Goal: Check status: Check status

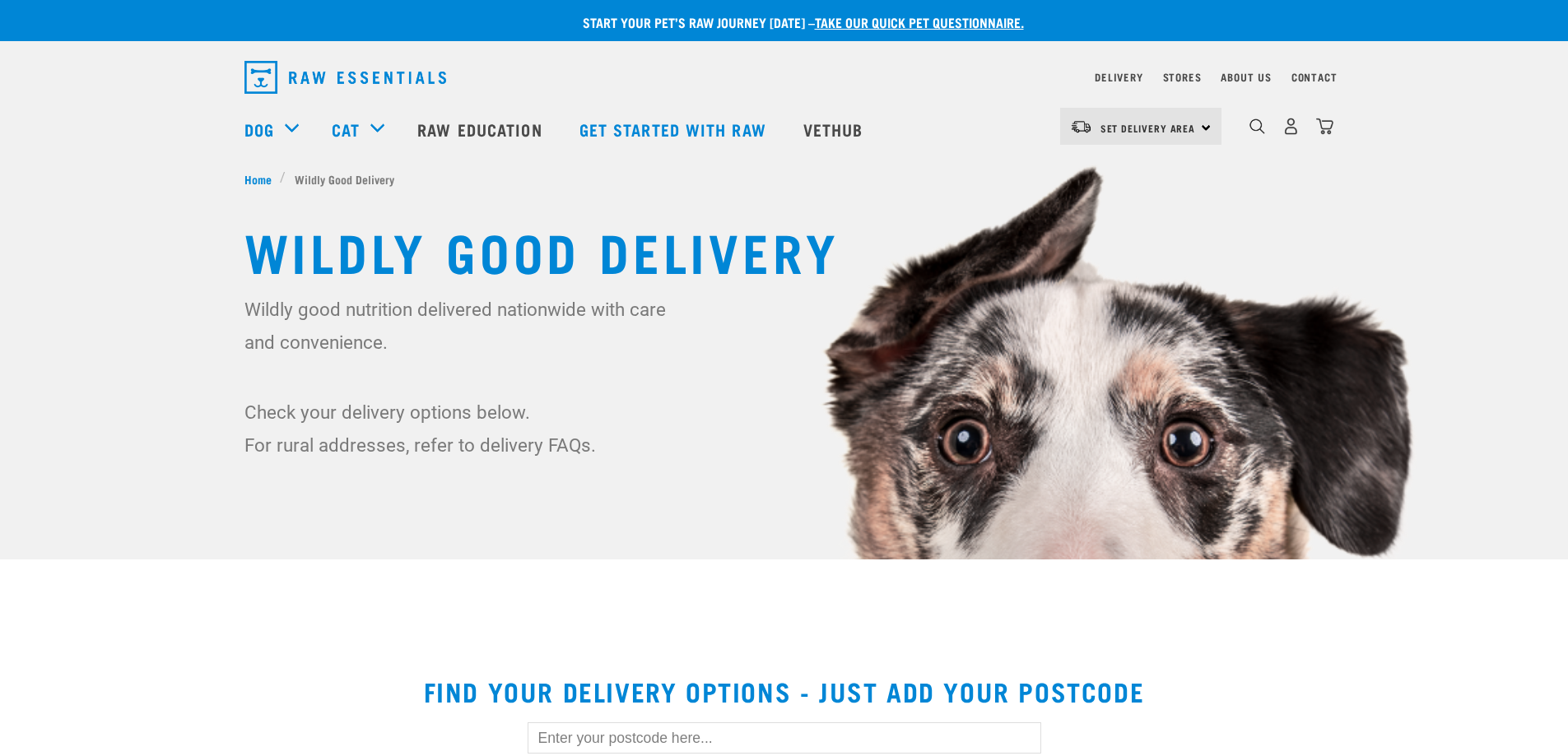
scroll to position [165, 0]
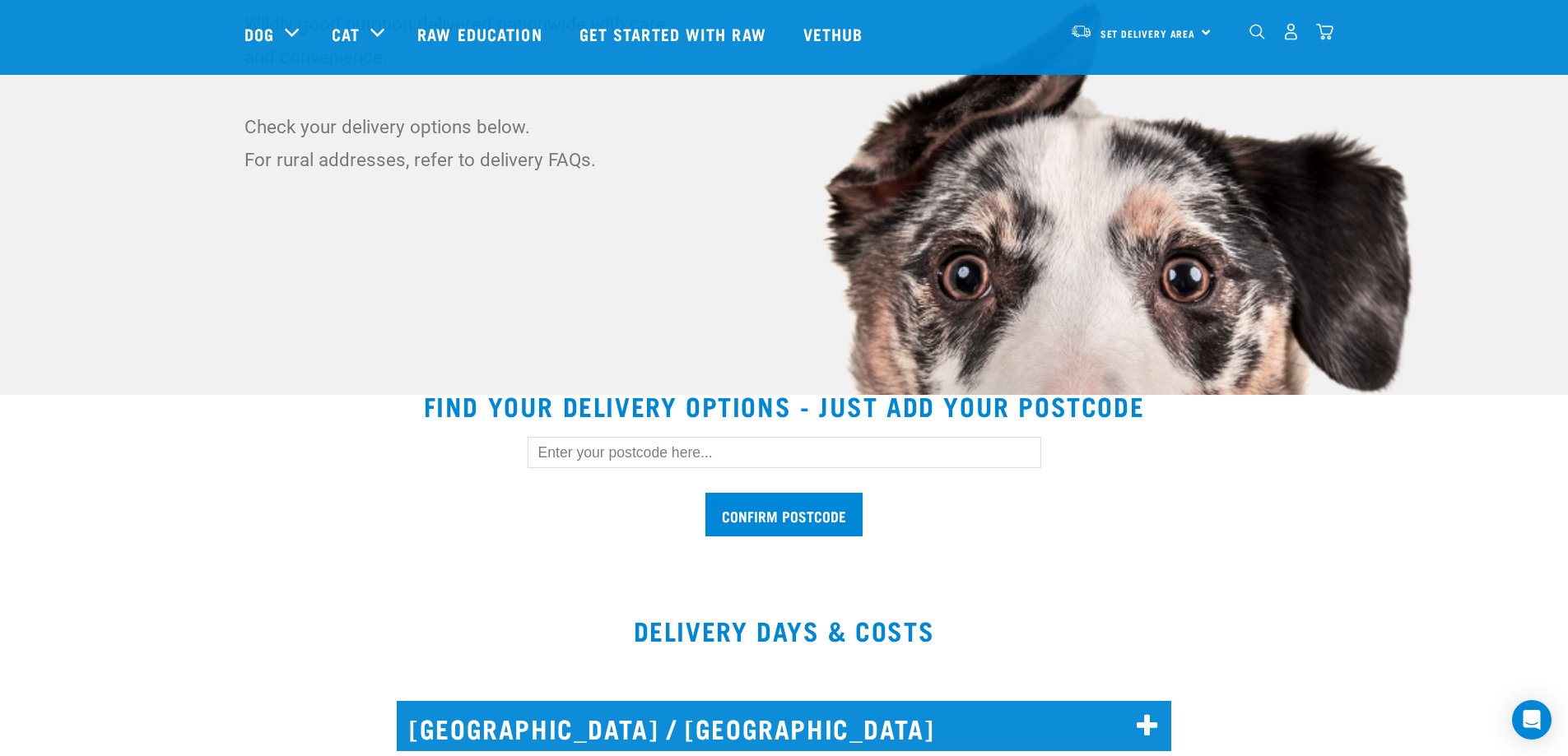
drag, startPoint x: 679, startPoint y: 451, endPoint x: 691, endPoint y: 451, distance: 12.0
click at [682, 451] on input "text" at bounding box center [784, 453] width 513 height 31
type input "0910"
click at [786, 519] on input "Confirm postcode" at bounding box center [784, 514] width 157 height 44
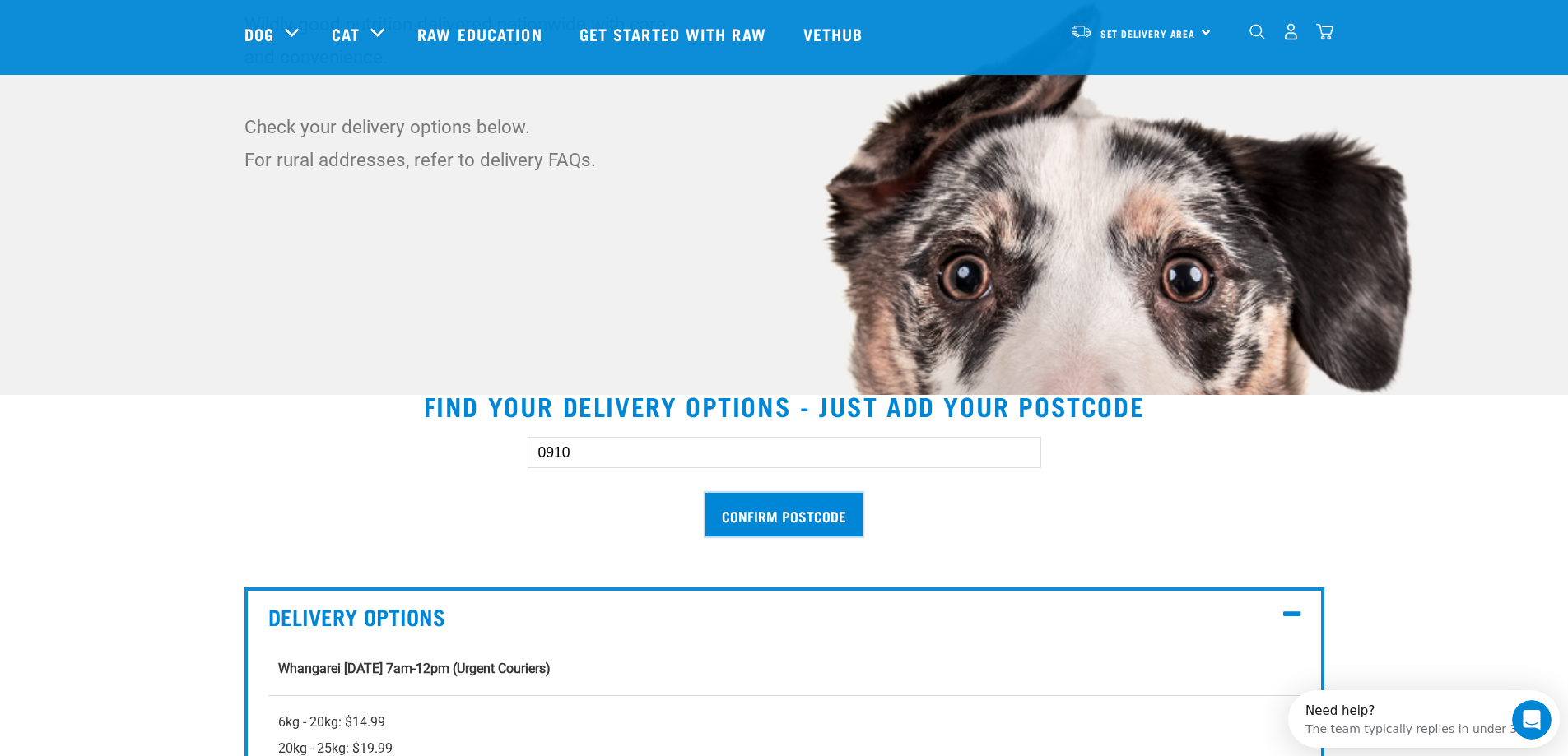
scroll to position [0, 0]
drag, startPoint x: 587, startPoint y: 455, endPoint x: 520, endPoint y: 441, distance: 68.4
click at [520, 441] on div "0910 Confirm postcode" at bounding box center [784, 478] width 566 height 136
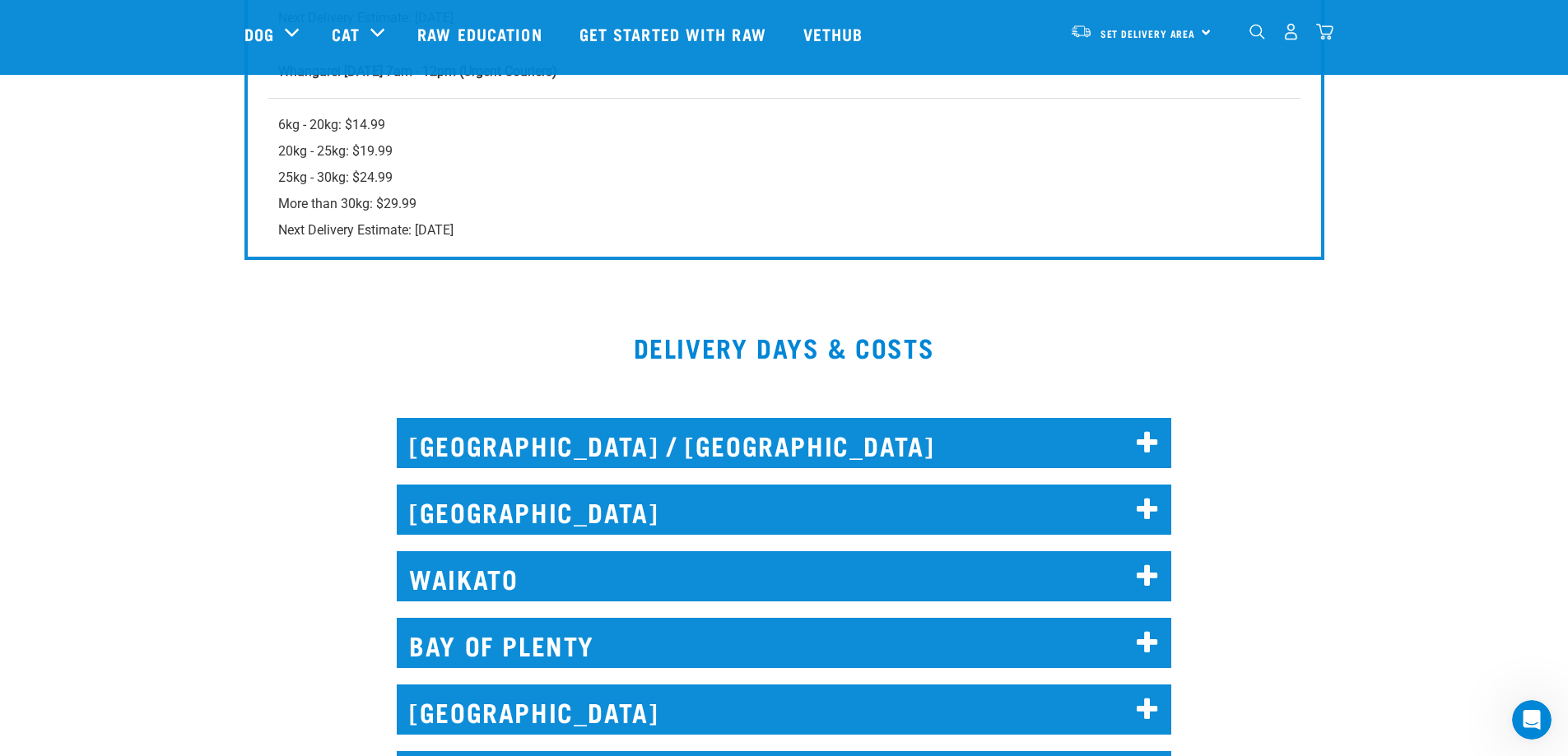
scroll to position [1317, 0]
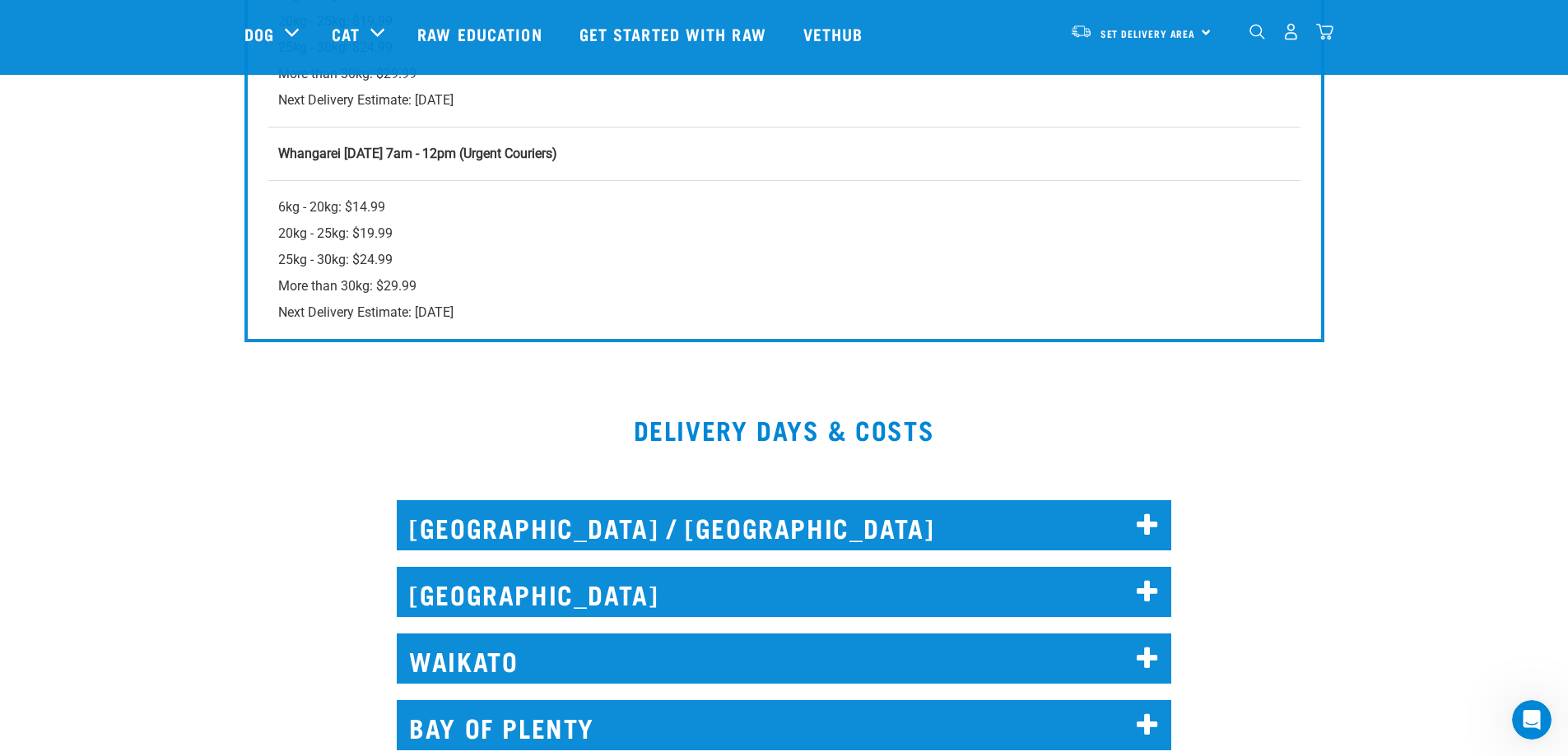
click at [1146, 593] on icon at bounding box center [1147, 592] width 22 height 26
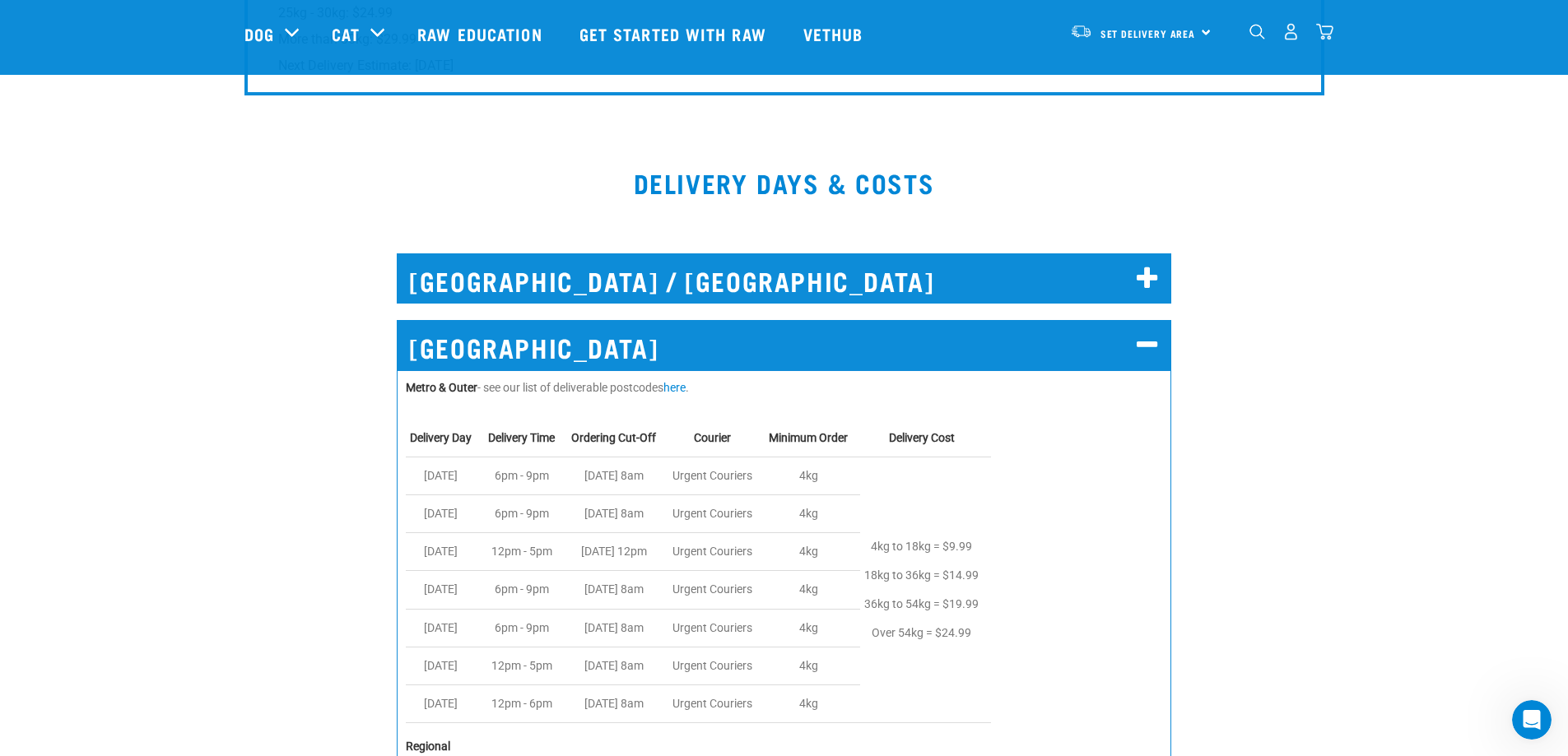
scroll to position [1810, 0]
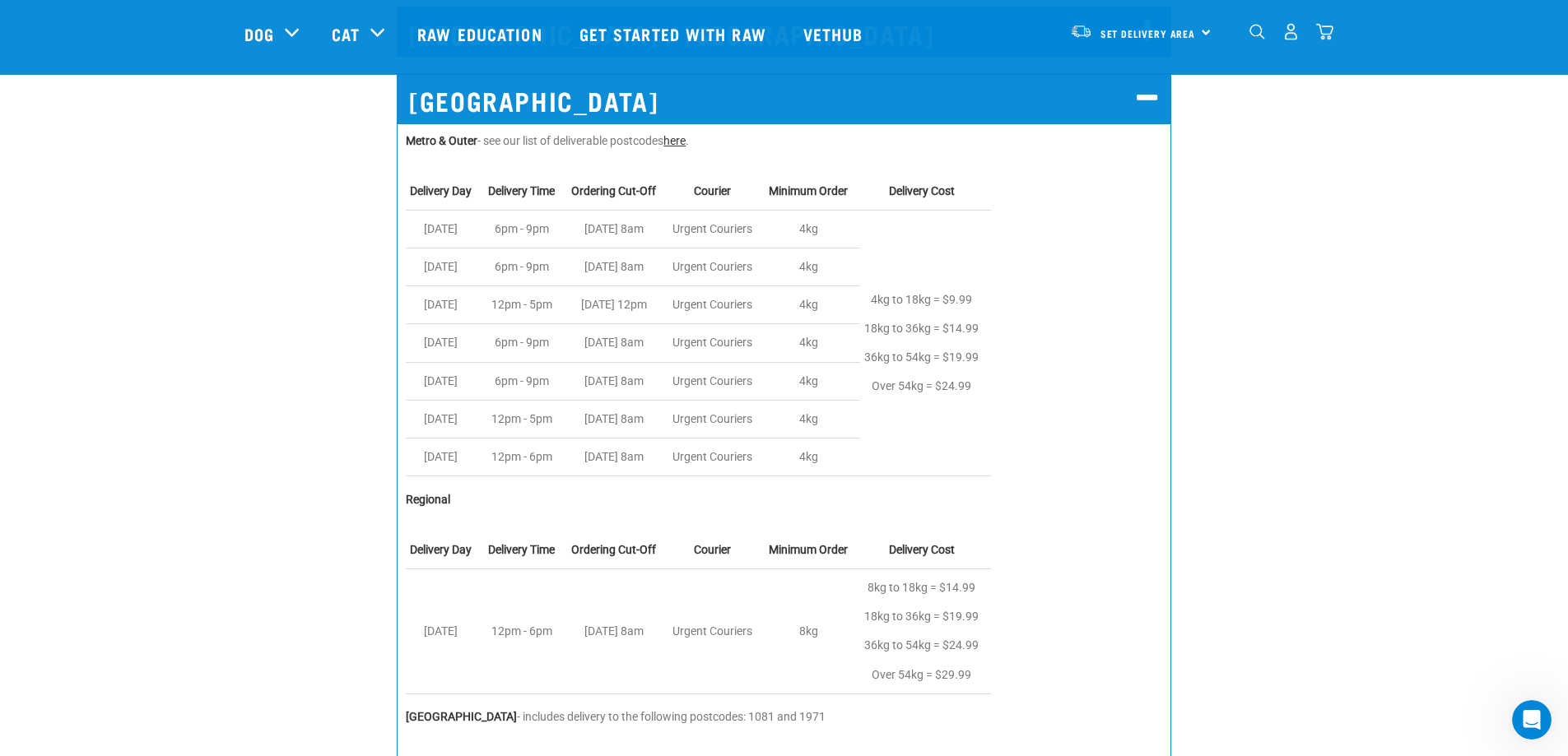
click at [686, 141] on link "here" at bounding box center [674, 140] width 22 height 13
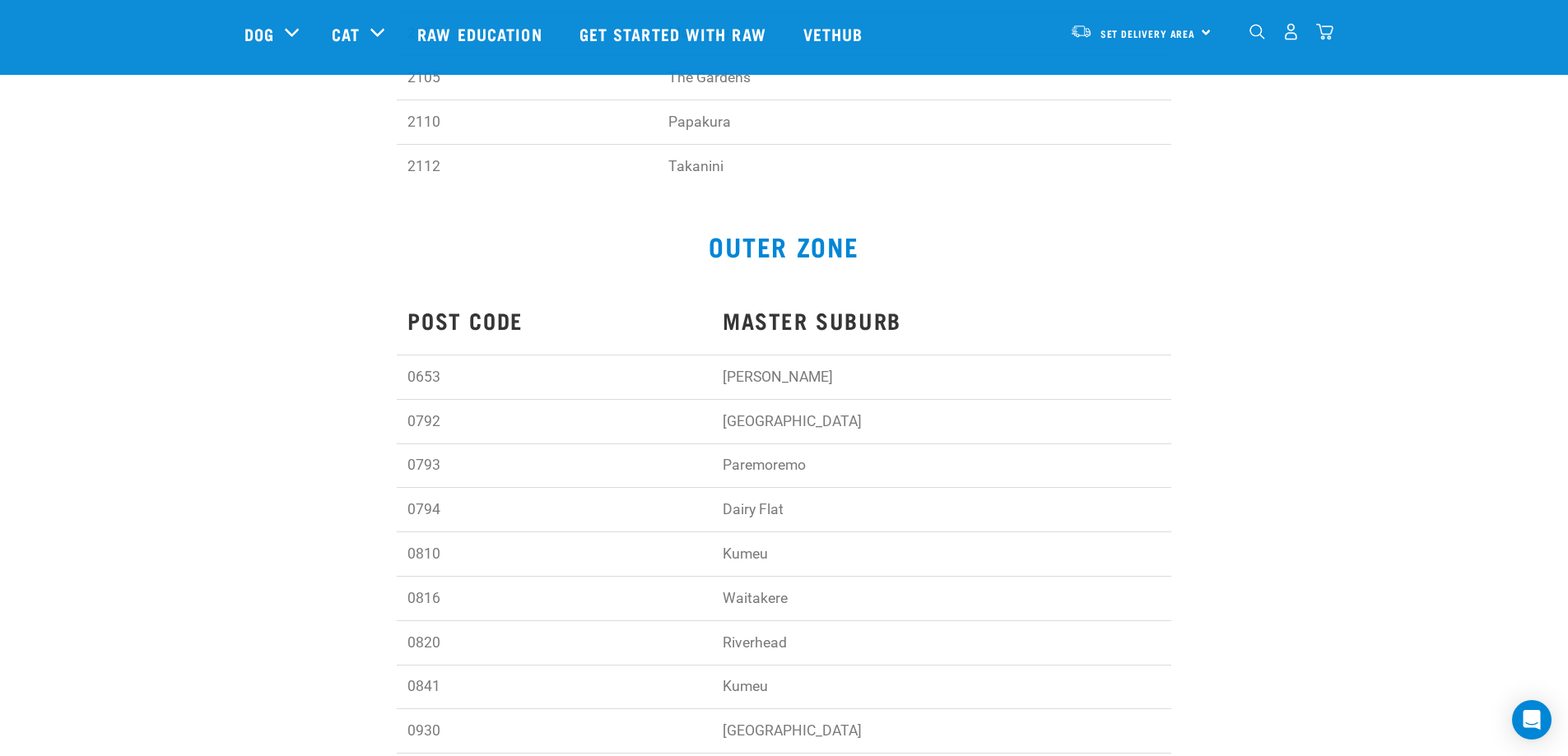
scroll to position [2716, 0]
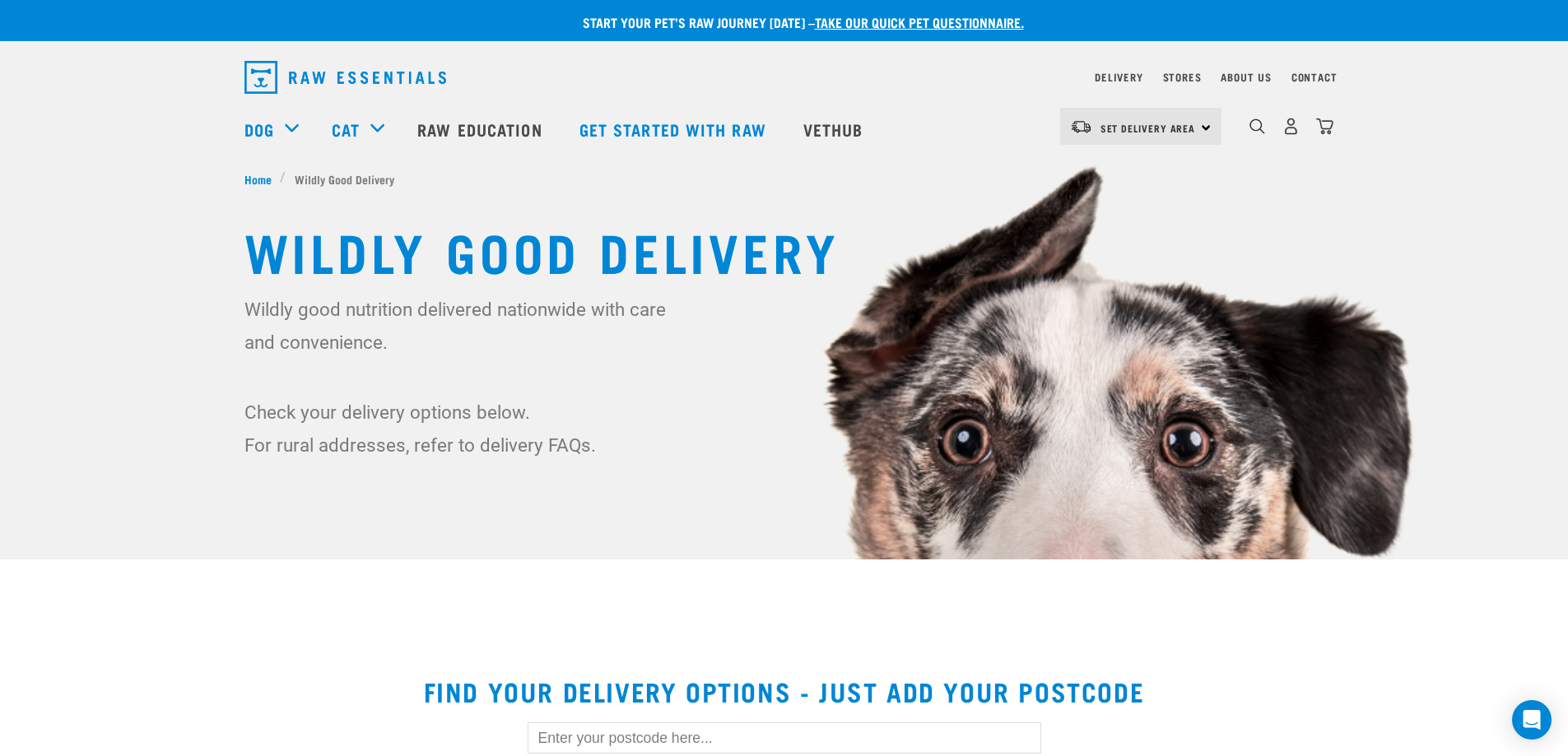
scroll to position [247, 0]
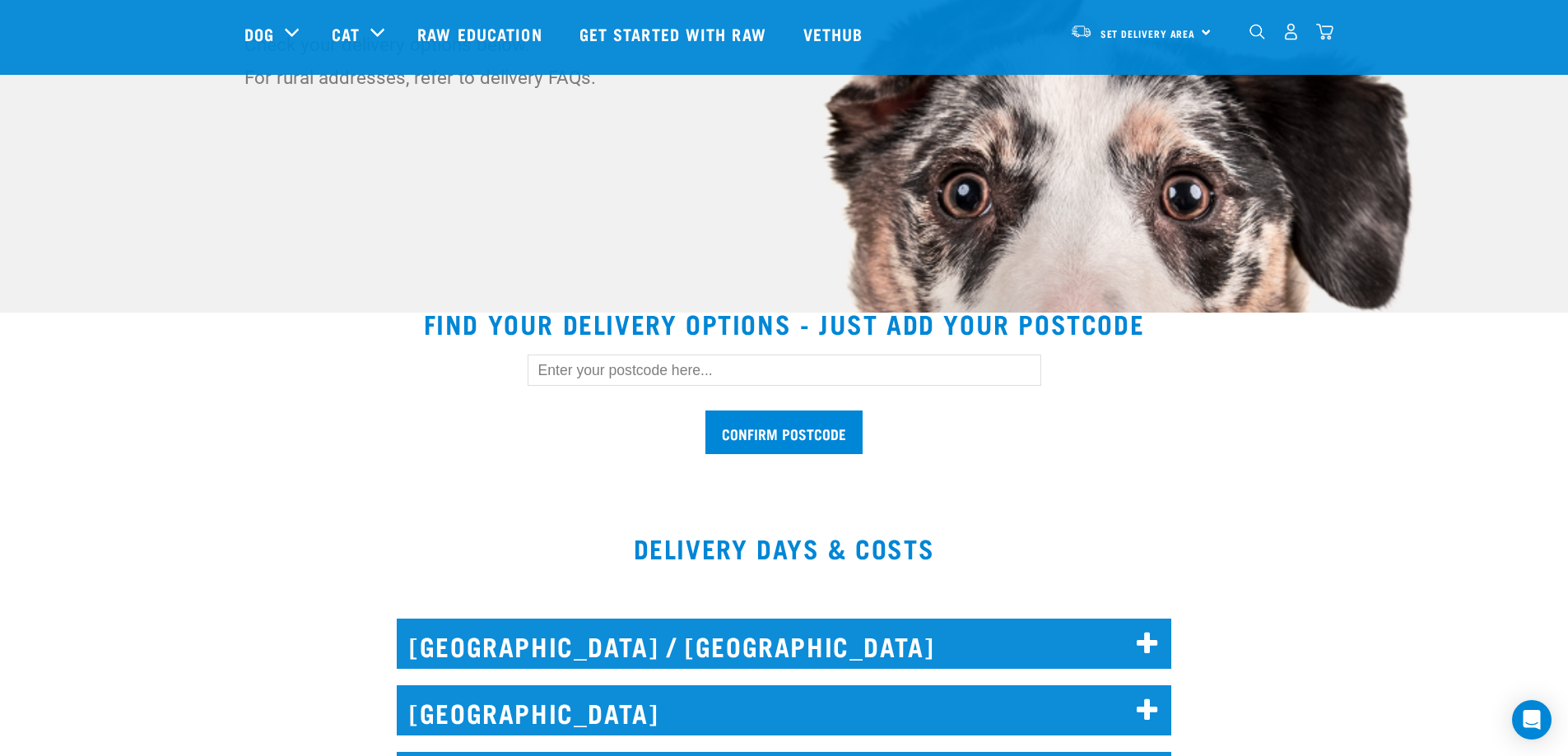
click at [577, 377] on input "text" at bounding box center [784, 371] width 513 height 31
type input "0932"
click at [738, 424] on input "Confirm postcode" at bounding box center [784, 432] width 157 height 44
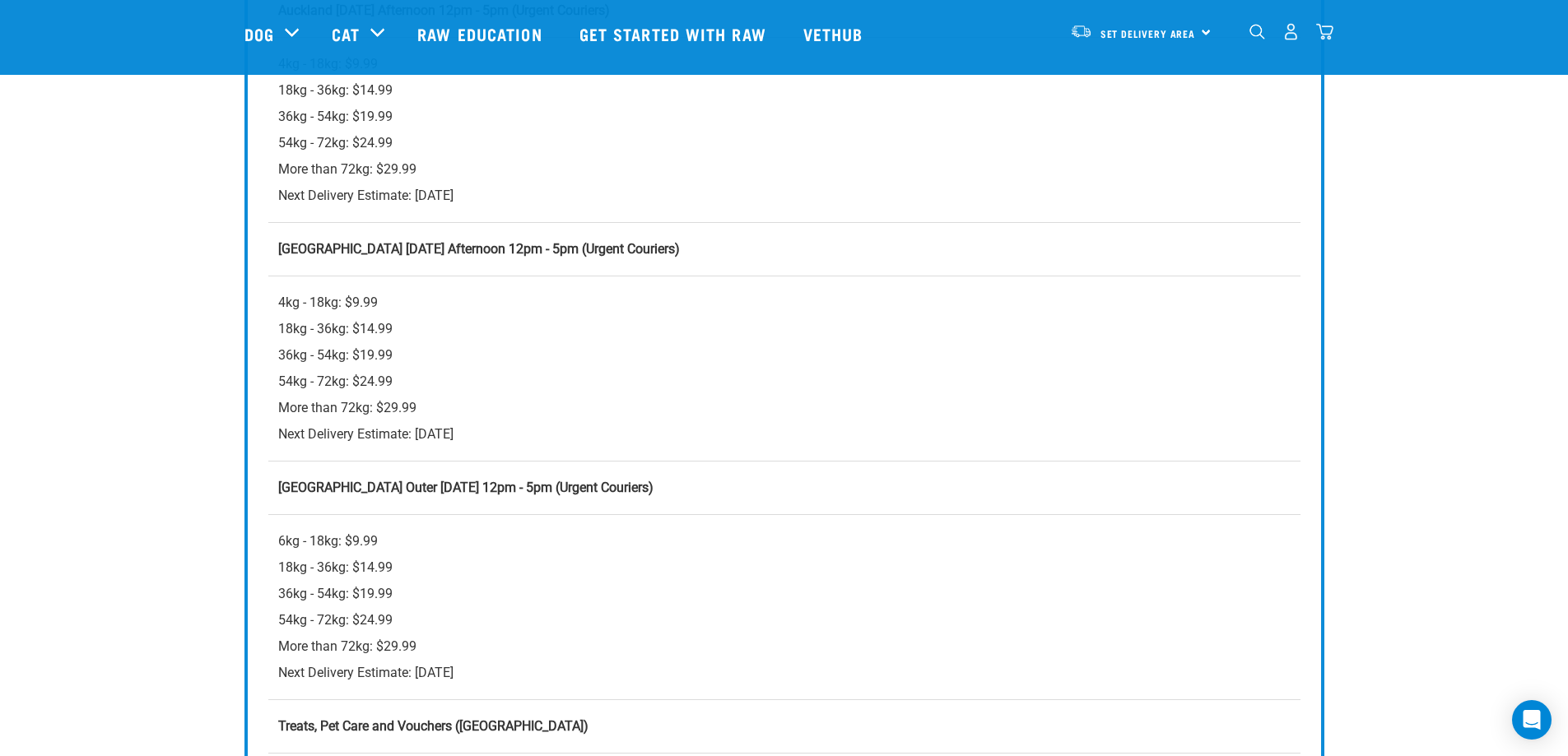
scroll to position [987, 0]
